Goal: Download file/media

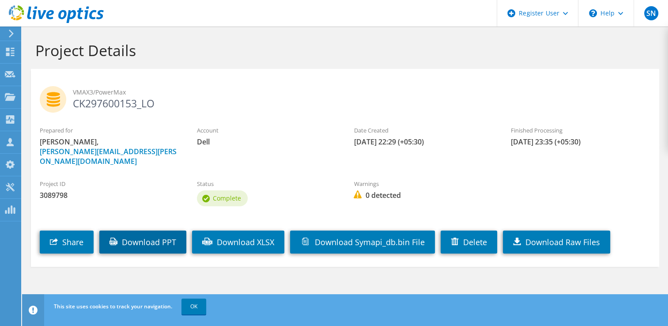
click at [162, 237] on link "Download PPT" at bounding box center [142, 242] width 87 height 23
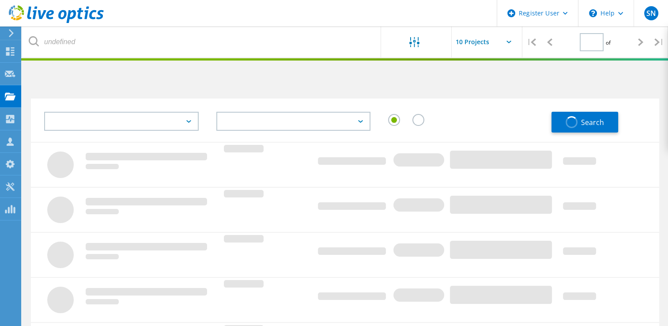
type input "1"
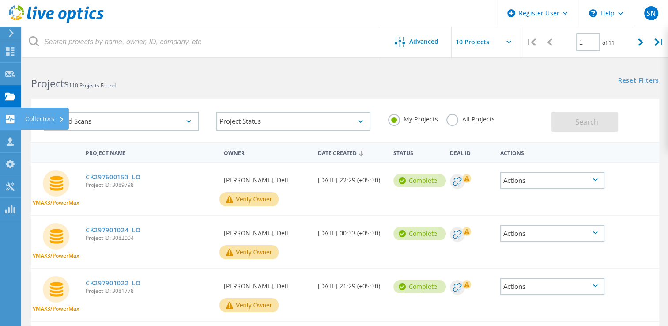
click at [7, 121] on use at bounding box center [10, 119] width 8 height 8
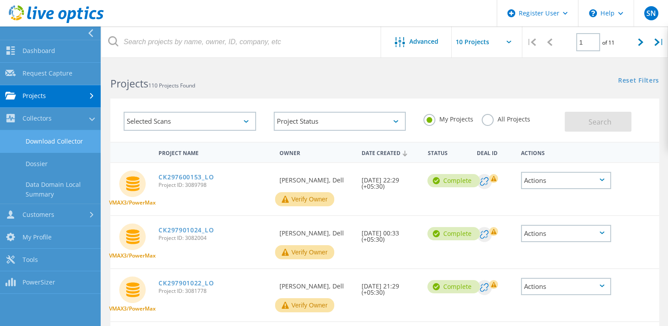
click at [78, 140] on link "Download Collector" at bounding box center [50, 141] width 101 height 23
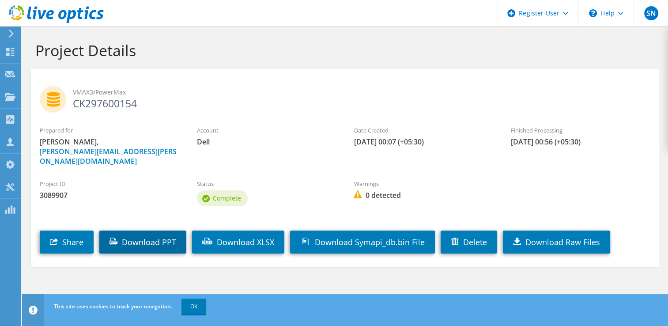
click at [166, 232] on link "Download PPT" at bounding box center [142, 242] width 87 height 23
